Goal: Find specific page/section: Find specific page/section

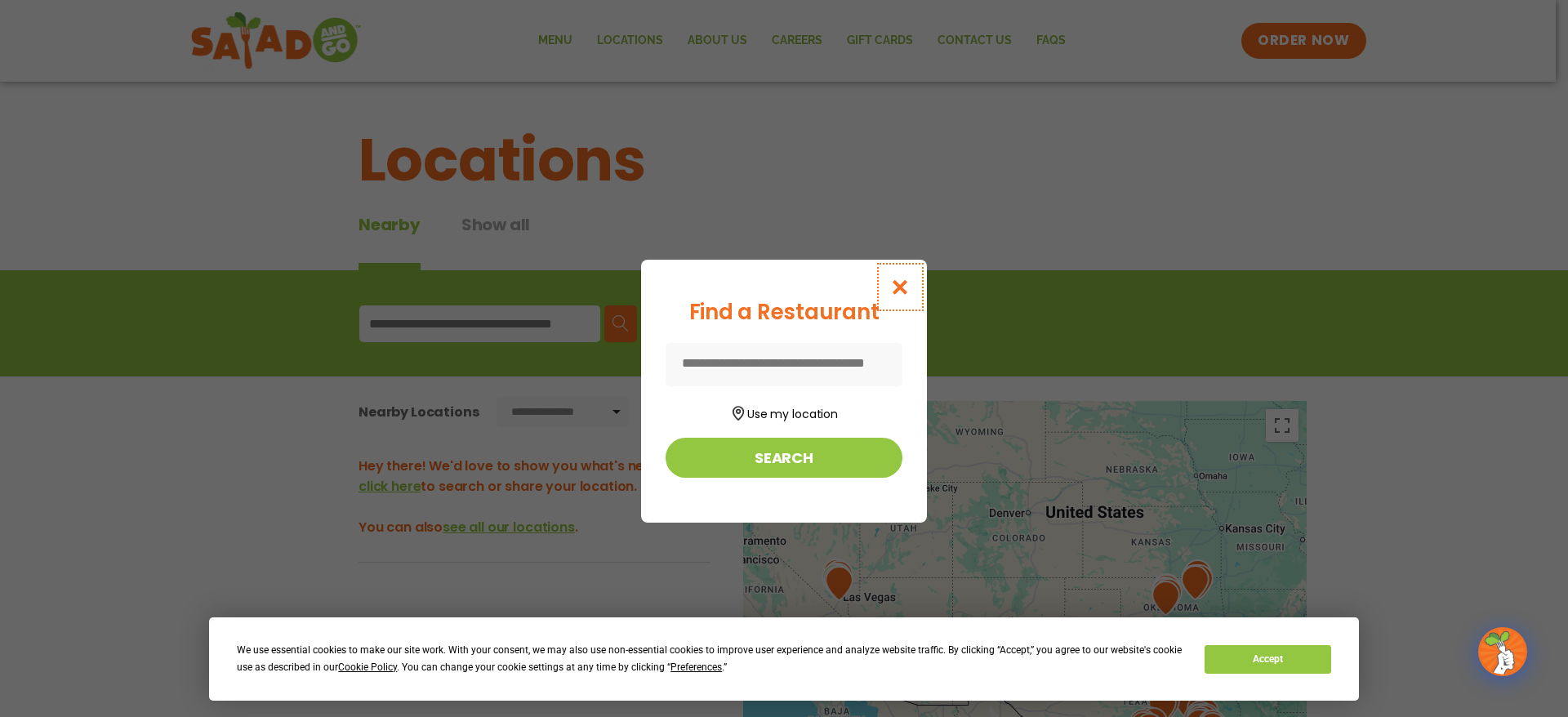
click at [897, 284] on icon "Close modal" at bounding box center [900, 287] width 20 height 17
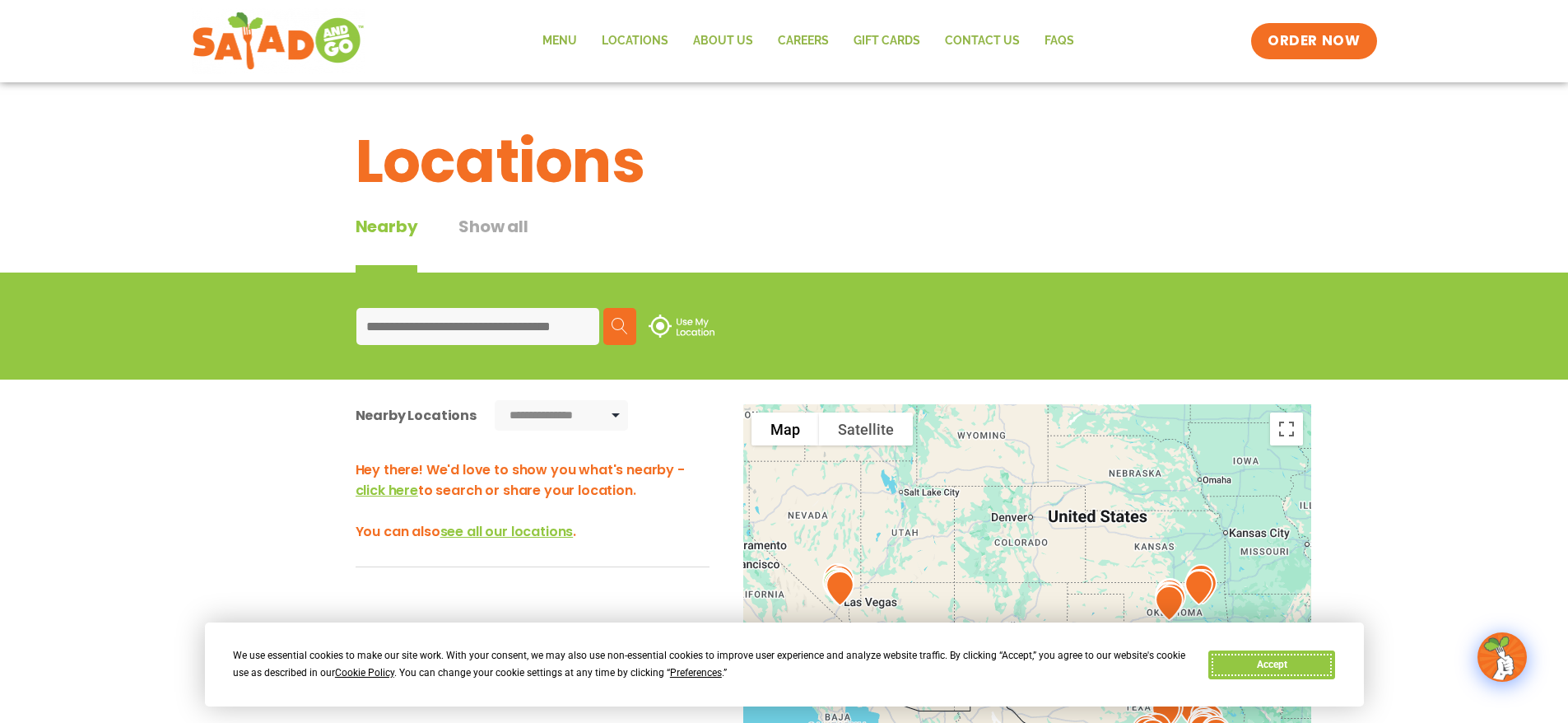
click at [1232, 662] on button "Accept" at bounding box center [1271, 665] width 127 height 29
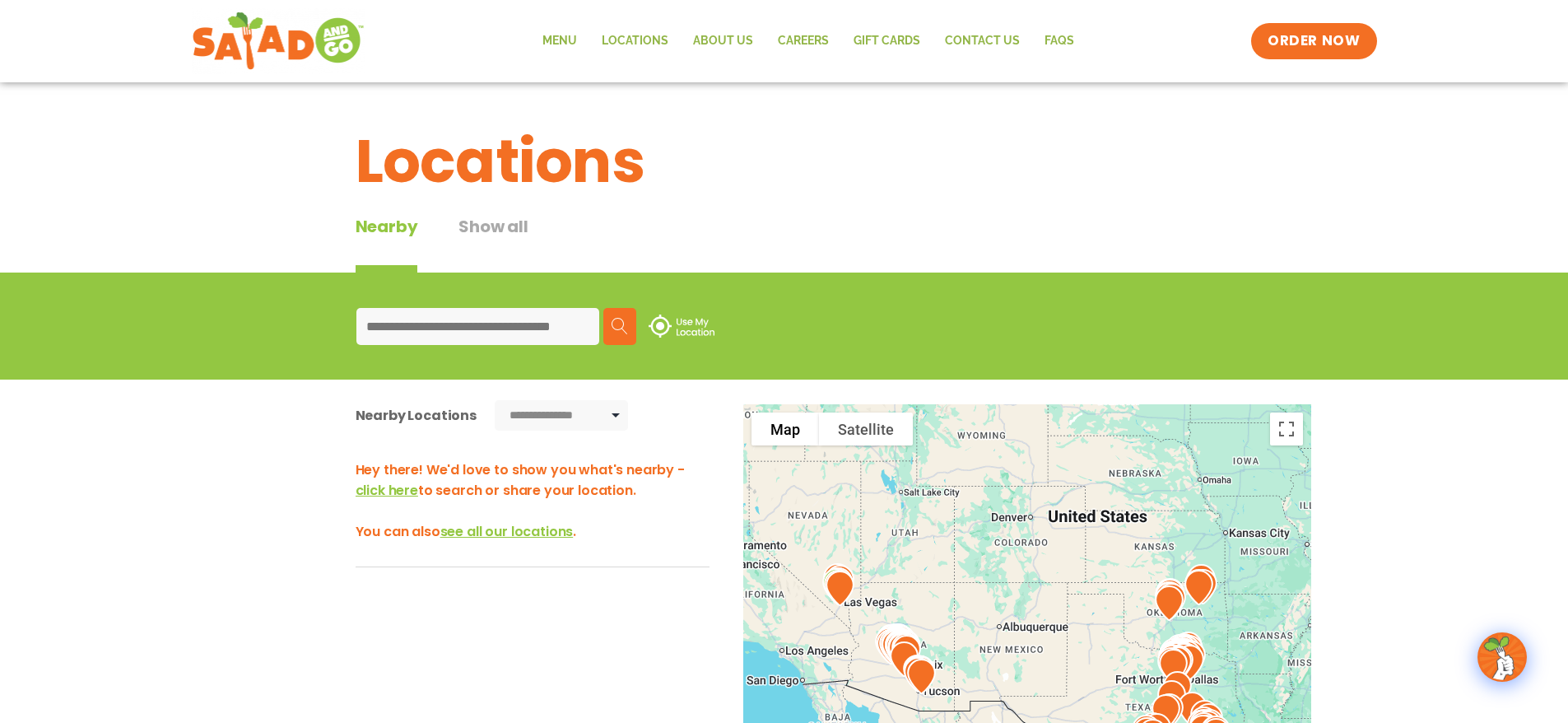
click at [531, 331] on input at bounding box center [477, 326] width 243 height 37
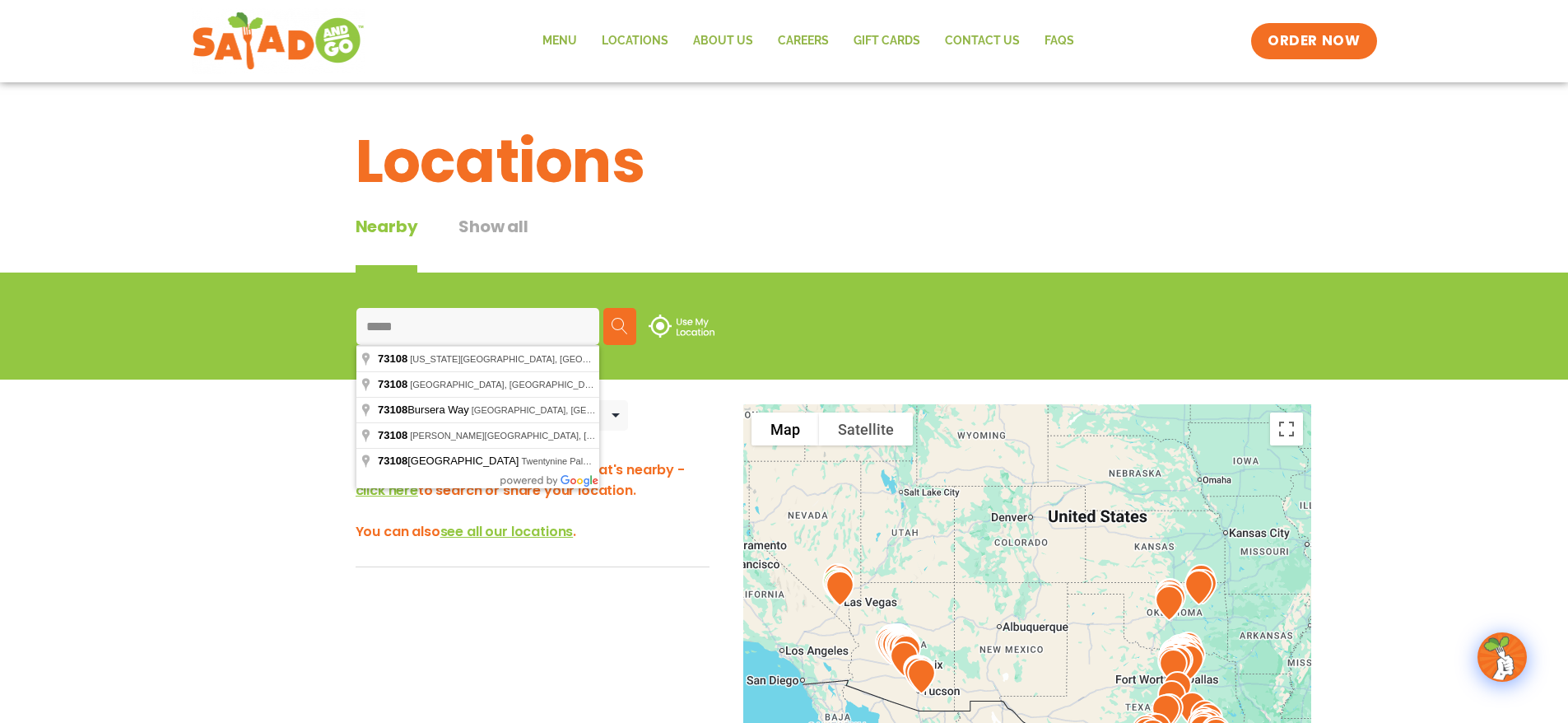
type input "**********"
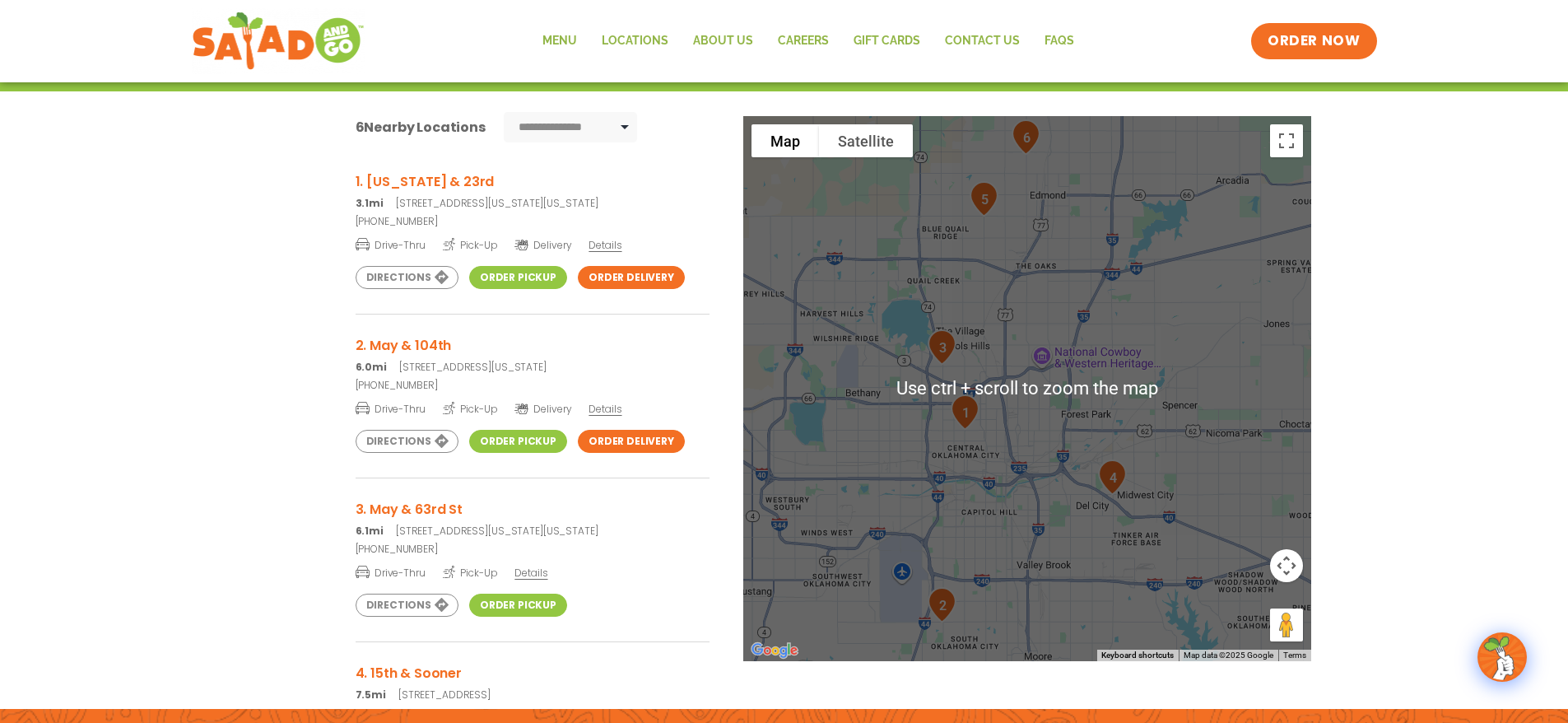
scroll to position [329, 0]
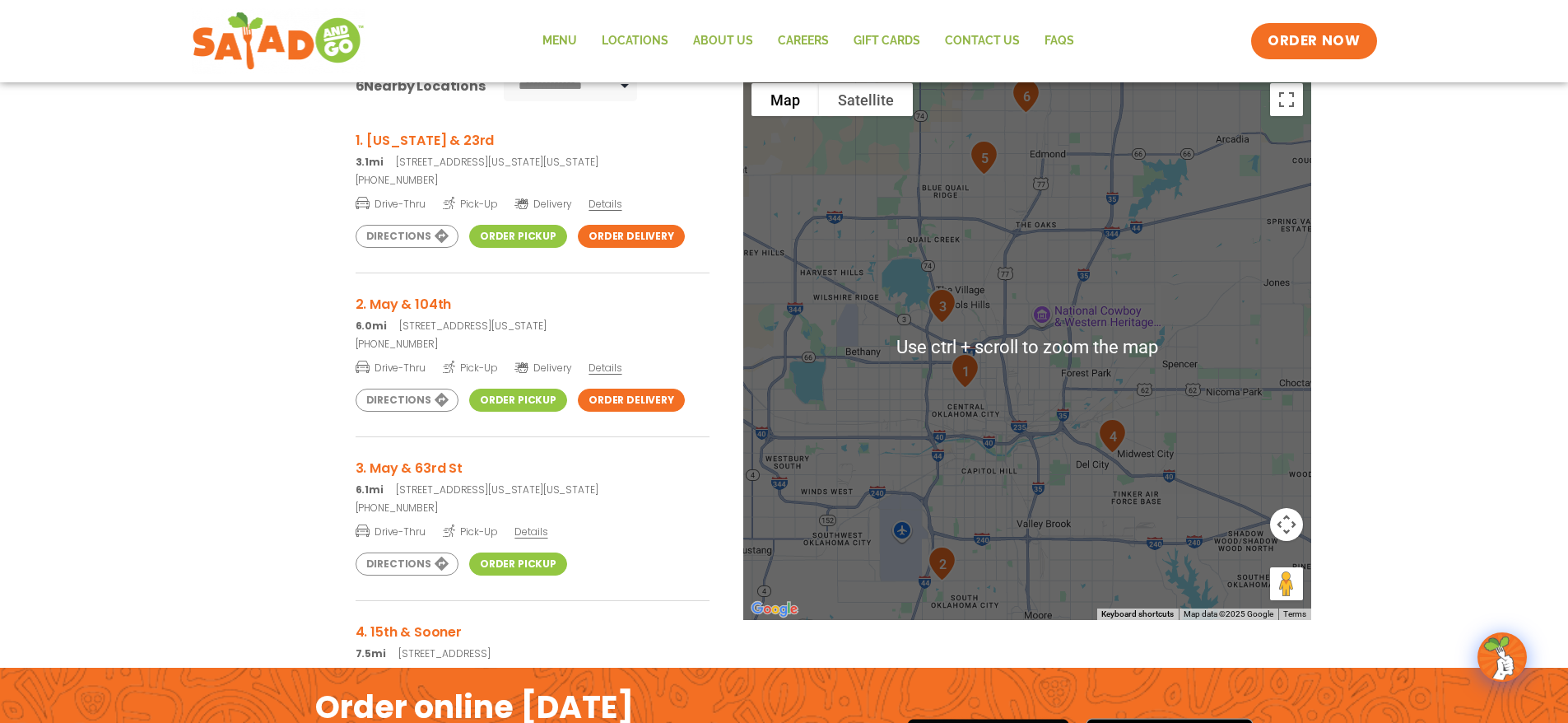
click at [940, 393] on div at bounding box center [1026, 348] width 568 height 545
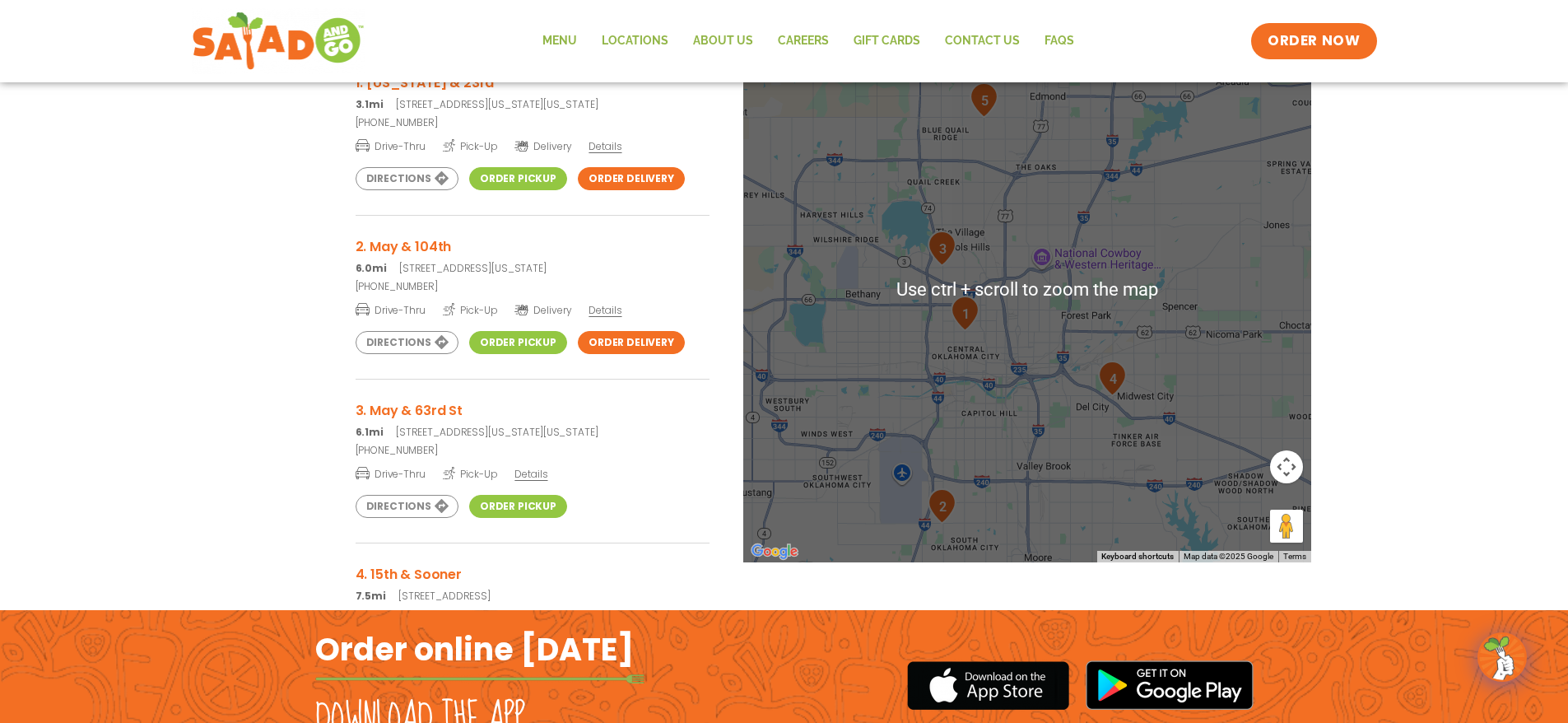
scroll to position [412, 0]
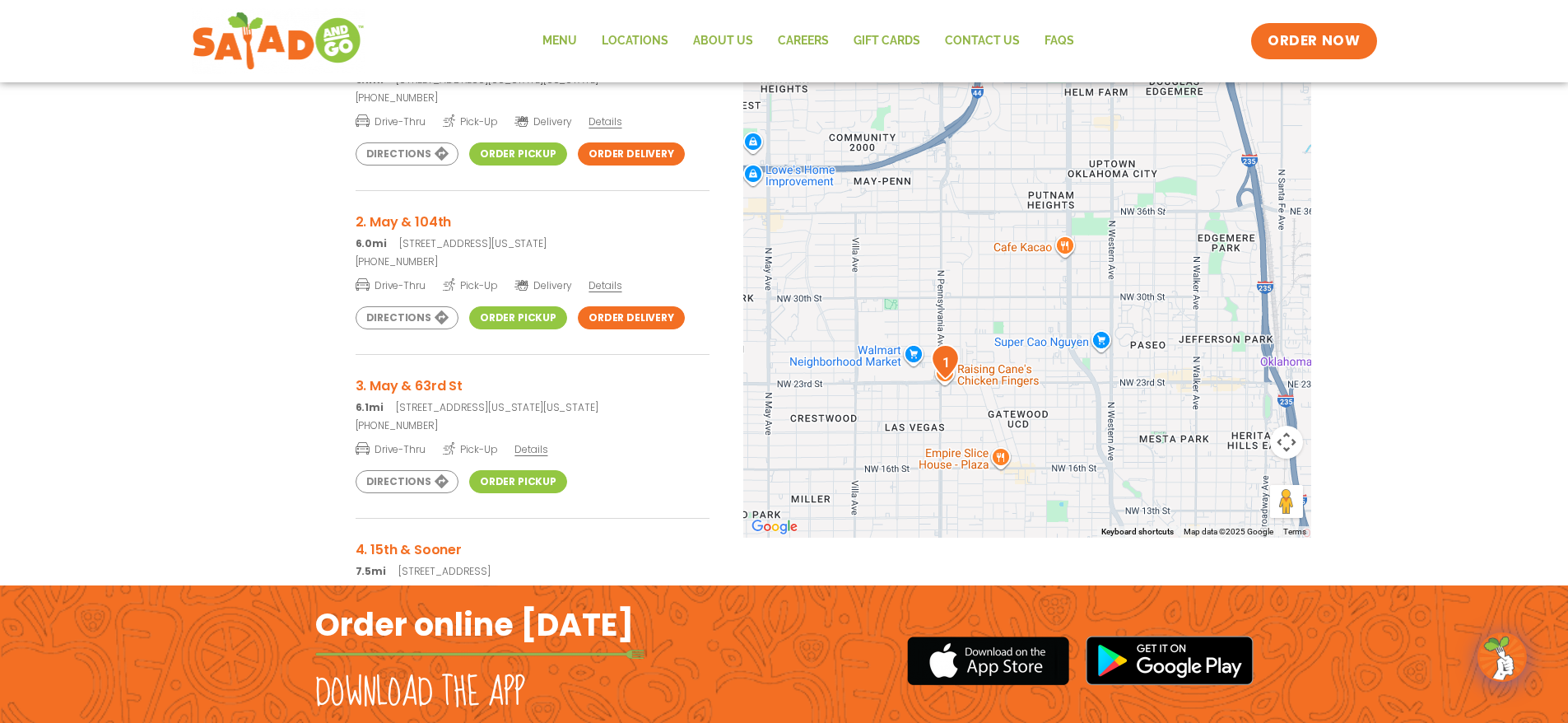
drag, startPoint x: 936, startPoint y: 386, endPoint x: 960, endPoint y: 311, distance: 78.7
click at [960, 312] on div at bounding box center [1026, 265] width 568 height 545
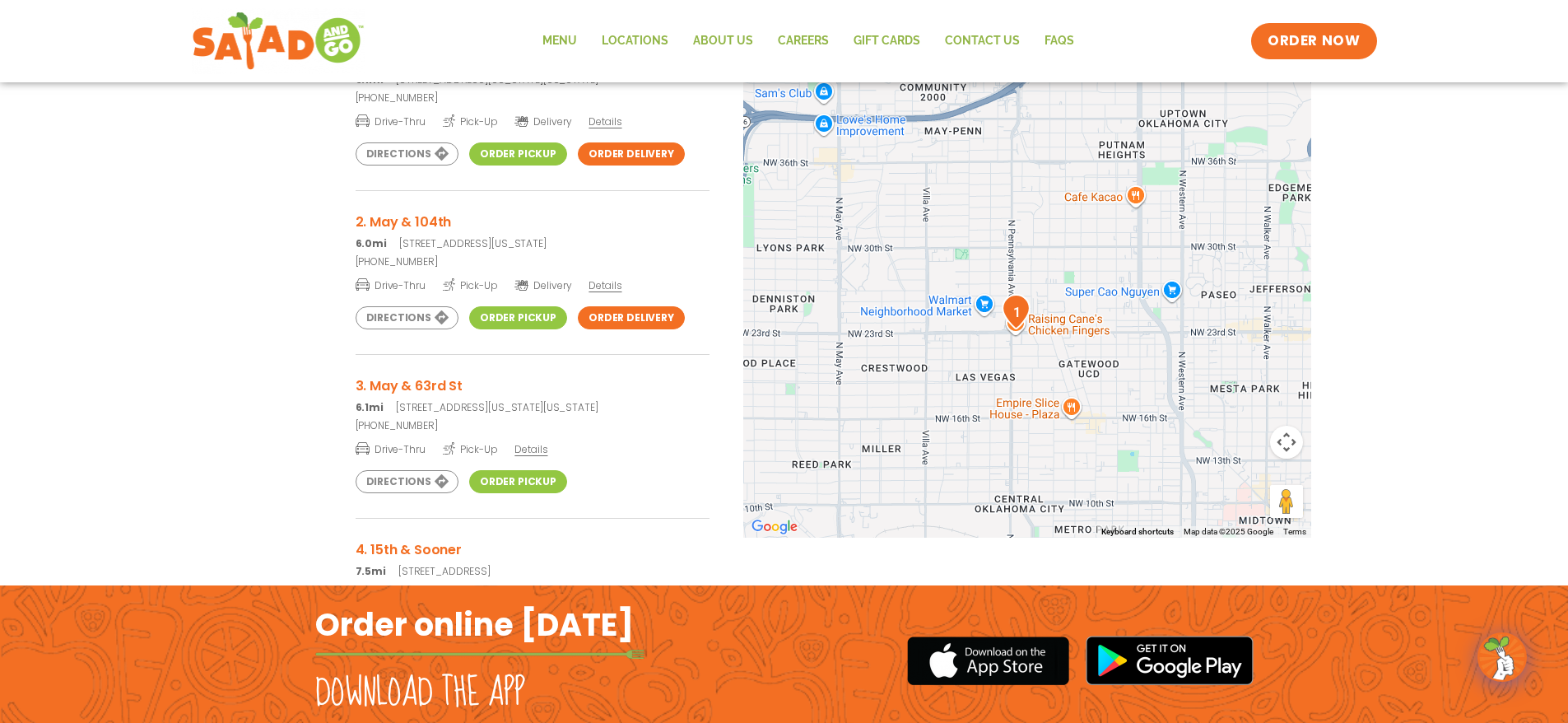
drag, startPoint x: 947, startPoint y: 372, endPoint x: 1012, endPoint y: 330, distance: 77.4
click at [1012, 330] on img "1" at bounding box center [1016, 312] width 42 height 49
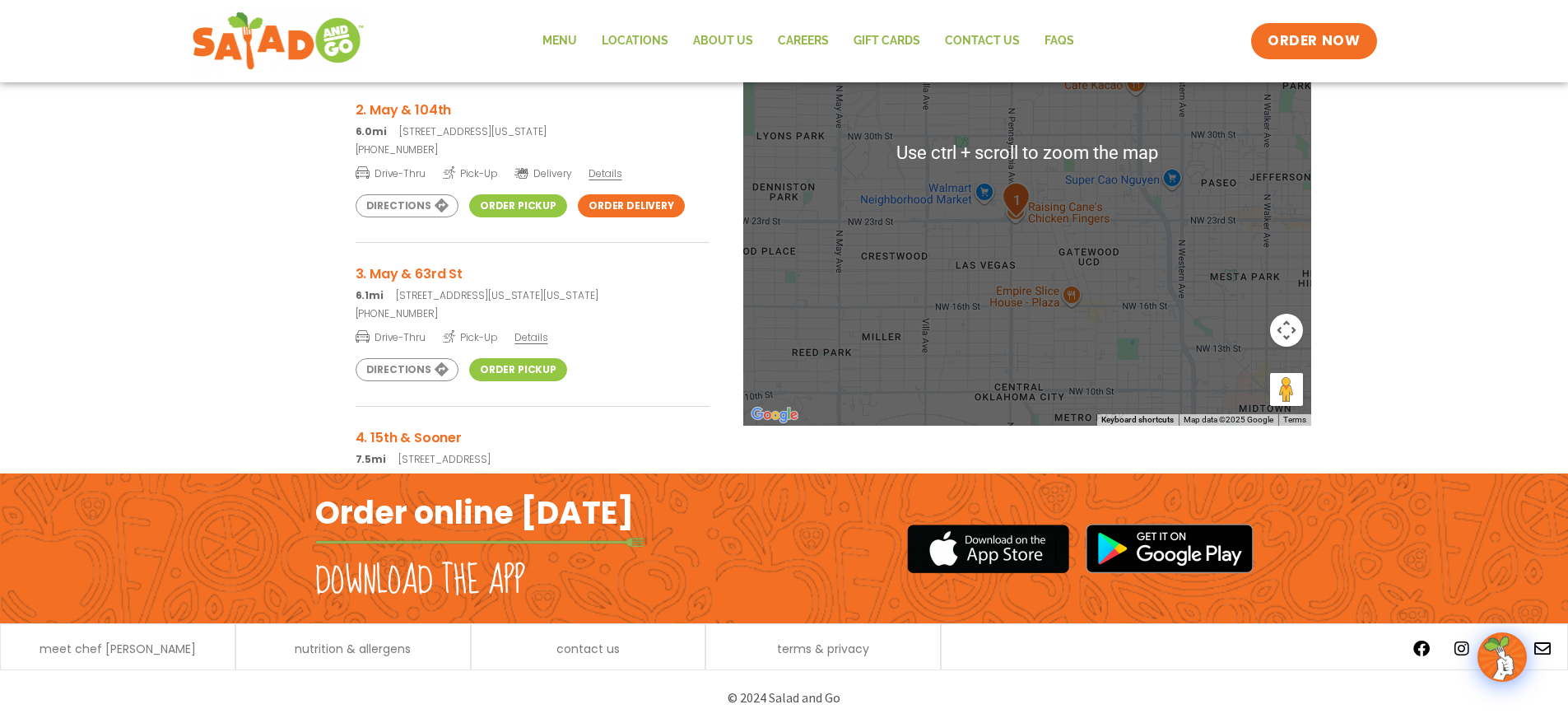
scroll to position [526, 0]
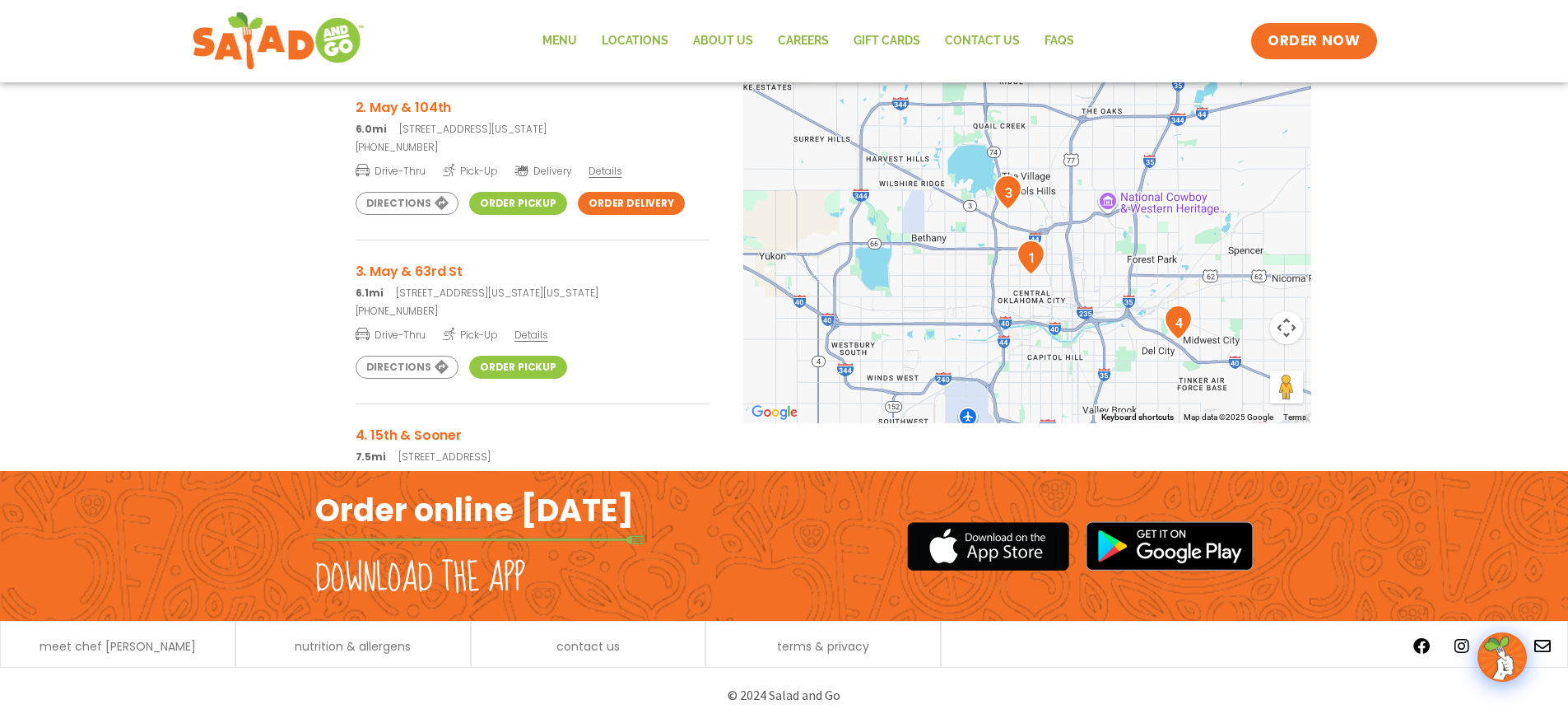
drag, startPoint x: 1010, startPoint y: 326, endPoint x: 1030, endPoint y: 303, distance: 30.5
click at [1030, 303] on div at bounding box center [1026, 151] width 568 height 545
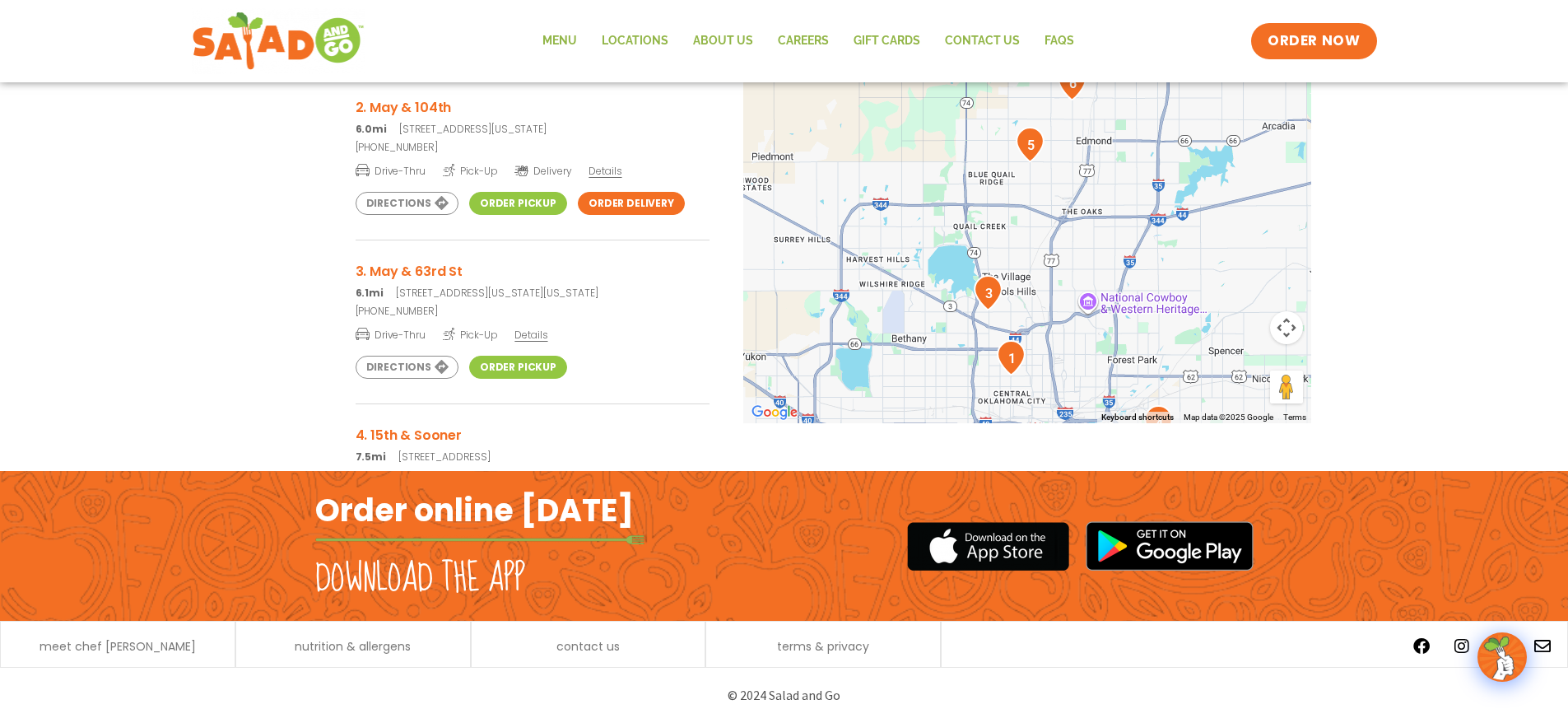
drag, startPoint x: 1026, startPoint y: 227, endPoint x: 1004, endPoint y: 332, distance: 107.3
click at [1004, 332] on div at bounding box center [1026, 151] width 568 height 545
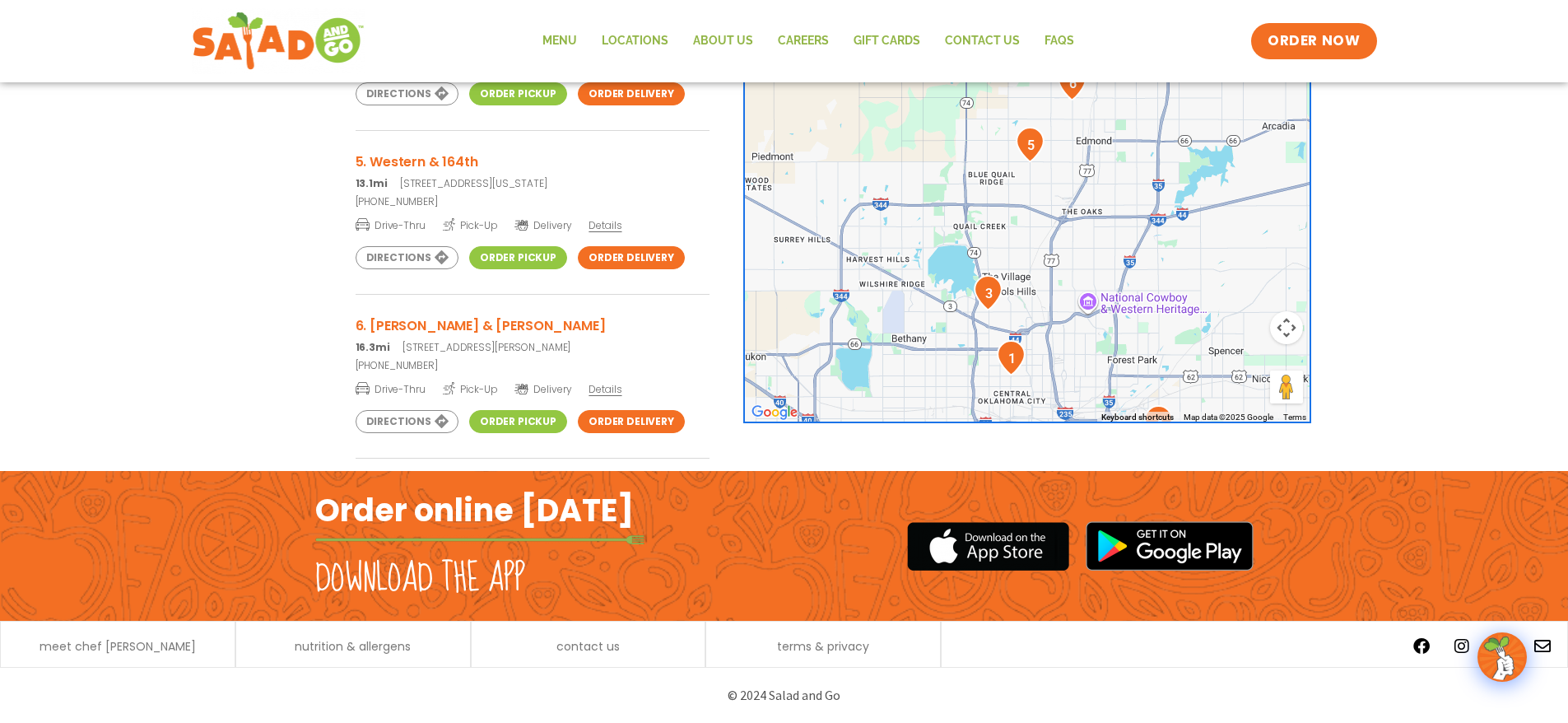
scroll to position [451, 0]
